Goal: Information Seeking & Learning: Find specific fact

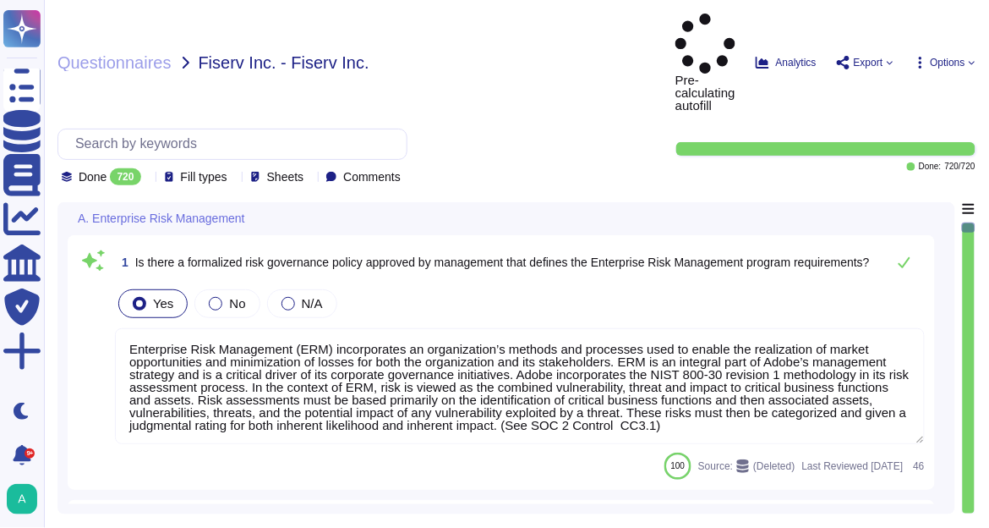
type textarea "Enterprise Risk Management (ERM) incorporates an organization’s methods and pro…"
type textarea "The risk governance plan includes risk scenarios that encompass events and poss…"
type textarea "Adobe has an established Enterprise-wide Risk Management process used by manage…"
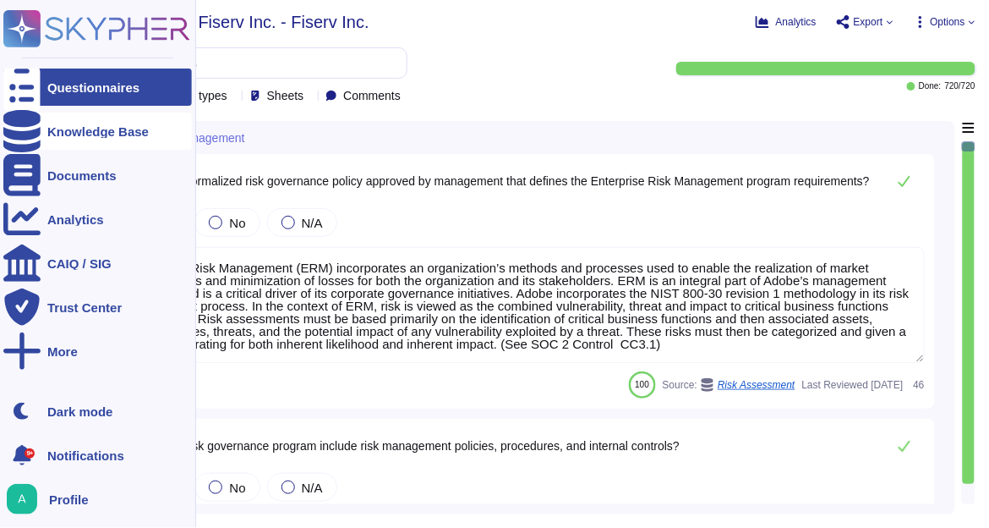
click at [41, 131] on div "Knowledge Base" at bounding box center [97, 130] width 189 height 37
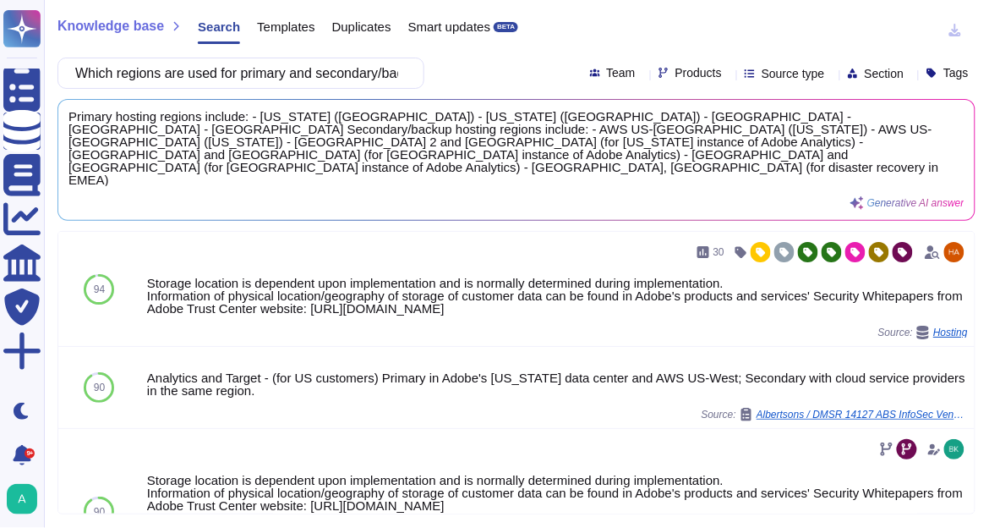
type input "Which regions are used for primary and secondary/backup hosting?"
click at [729, 74] on icon at bounding box center [729, 74] width 0 height 0
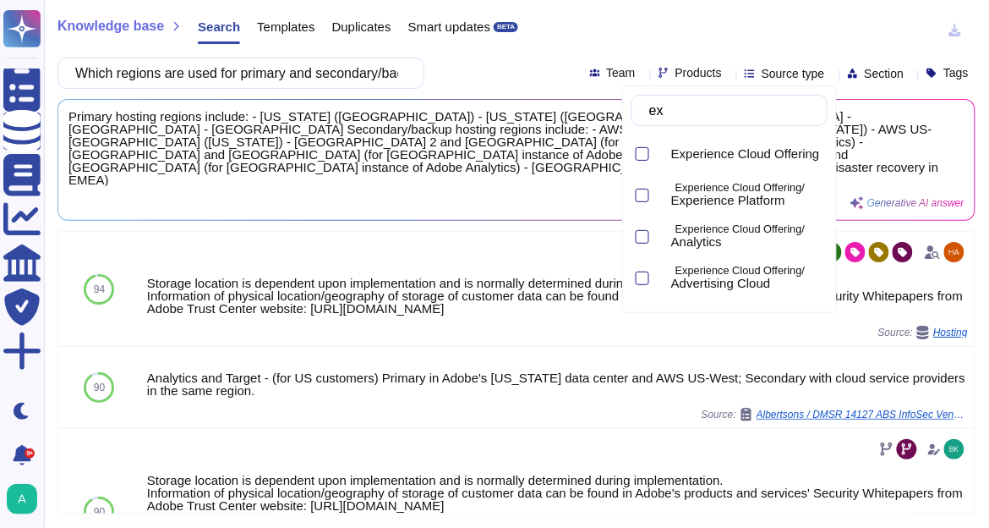
type input "exp"
click at [643, 194] on div at bounding box center [643, 196] width 14 height 14
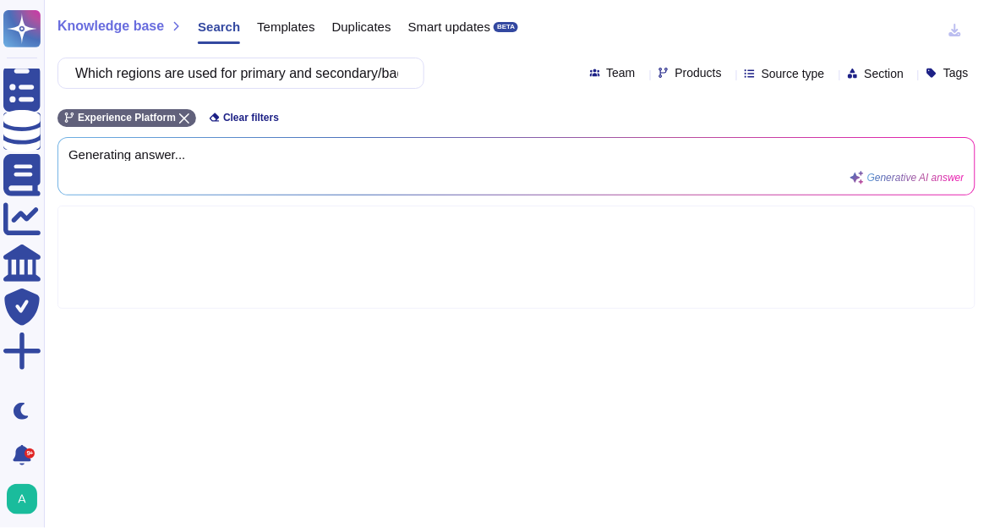
click at [542, 19] on div "Knowledge base Search Templates Duplicates Smart updates BETA" at bounding box center [509, 31] width 905 height 34
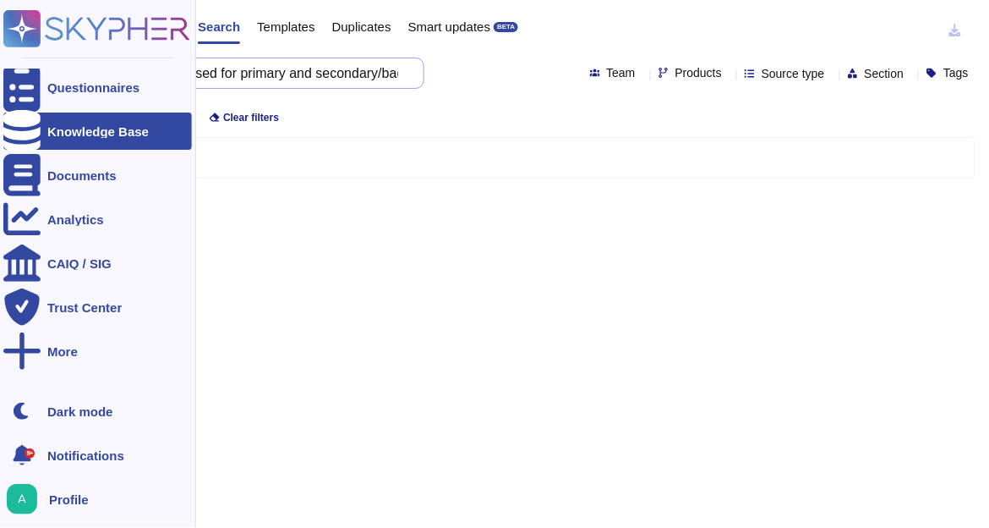
drag, startPoint x: 254, startPoint y: 74, endPoint x: 0, endPoint y: 75, distance: 253.6
click at [0, 75] on div "Questionnaires Knowledge Base Documents Analytics CAIQ / SIG Trust Center More …" at bounding box center [494, 264] width 989 height 528
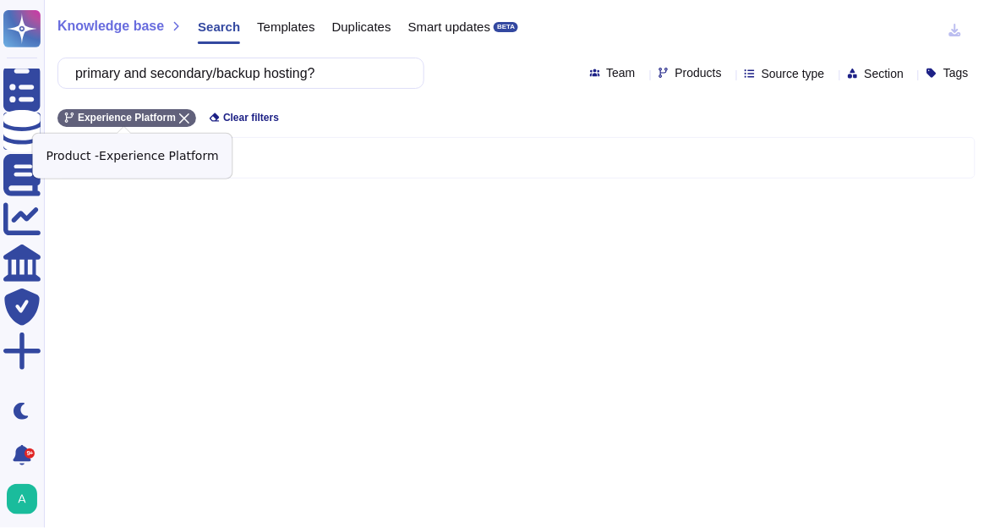
click at [180, 118] on icon at bounding box center [184, 118] width 10 height 10
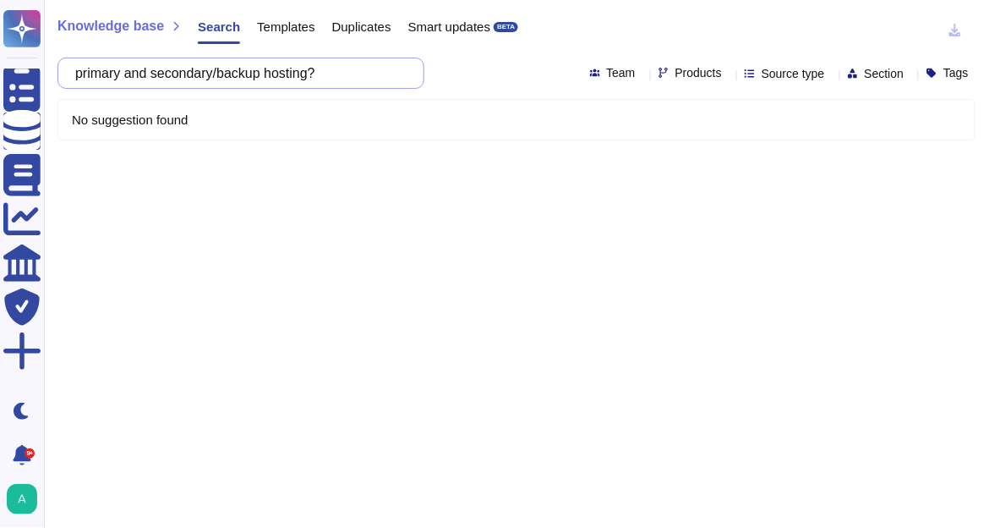
click at [360, 74] on input "primary and secondary/backup hosting?" at bounding box center [237, 73] width 340 height 30
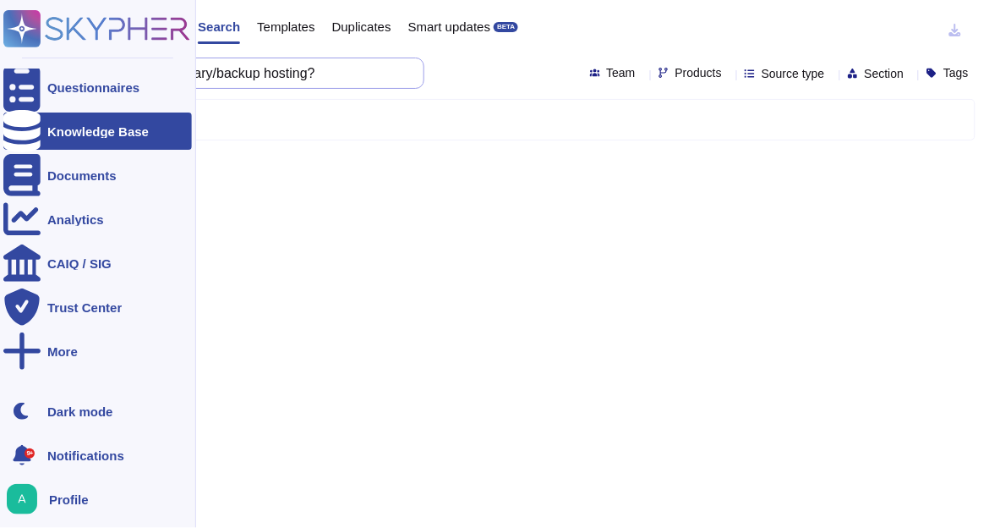
drag, startPoint x: 360, startPoint y: 74, endPoint x: 19, endPoint y: 51, distance: 342.3
click at [19, 51] on div "Questionnaires Knowledge Base Documents Analytics CAIQ / SIG Trust Center More …" at bounding box center [494, 264] width 989 height 528
paste input "Adobe utilizes regional data centers to provide primary and secondary (backup) …"
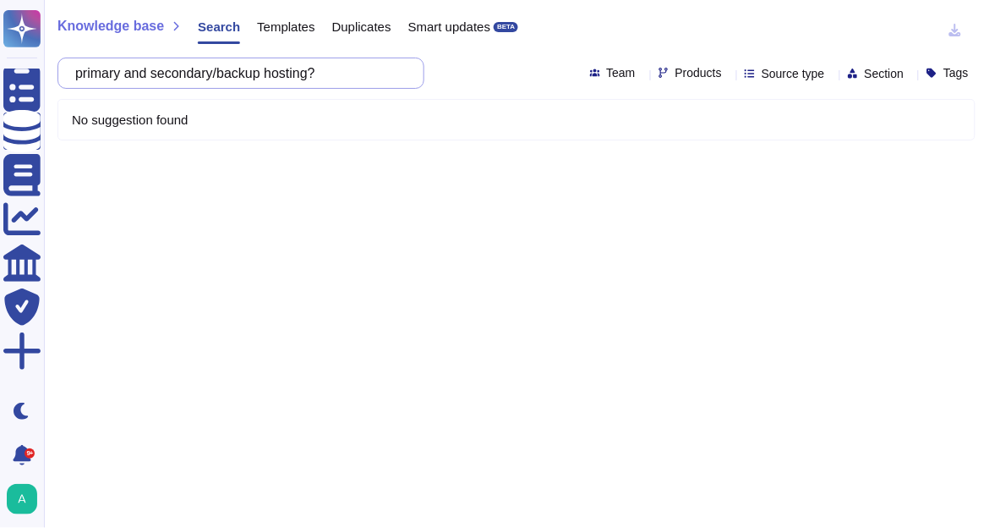
paste input "Does Campaign have published RTO/RPO Disaster Recover times"
type input "Does Campaign have published RTO/RPO Disaster Recover times?"
